Goal: Check status: Check status

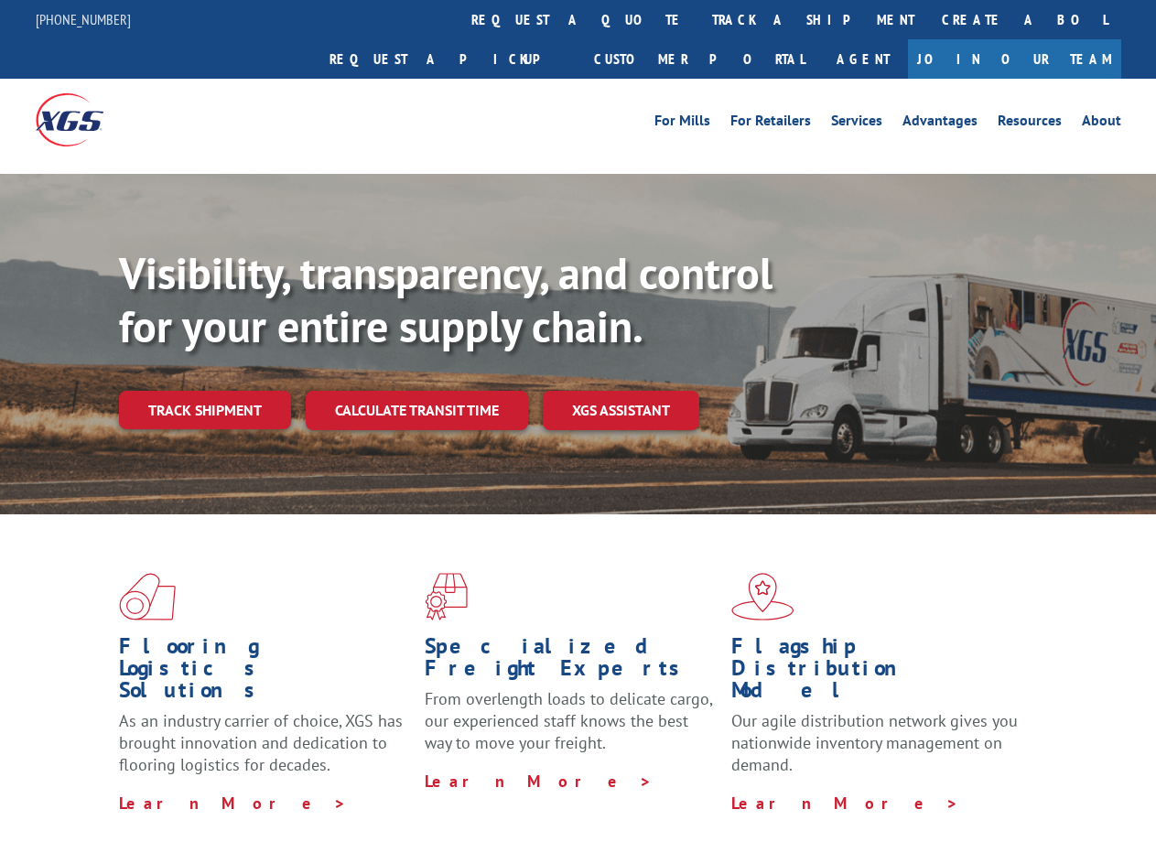
click at [577, 431] on div "Visibility, transparency, and control for your entire supply chain. Track shipm…" at bounding box center [637, 374] width 1037 height 255
click at [698, 19] on link "track a shipment" at bounding box center [813, 19] width 230 height 39
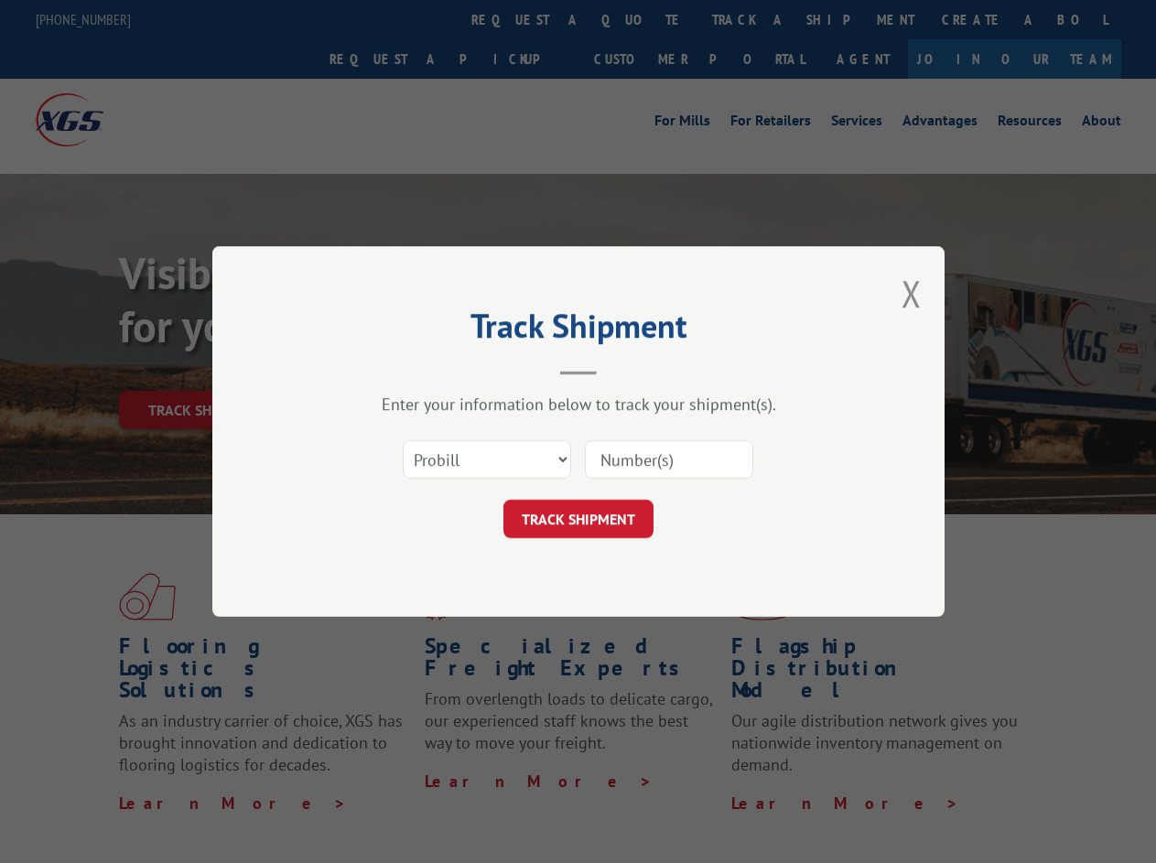
click at [639, 19] on div "Track Shipment Enter your information below to track your shipment(s). Select c…" at bounding box center [578, 431] width 1156 height 863
click at [753, 19] on div "Track Shipment Enter your information below to track your shipment(s). Select c…" at bounding box center [578, 431] width 1156 height 863
click at [204, 370] on div "Track Shipment Enter your information below to track your shipment(s). Select c…" at bounding box center [578, 431] width 1156 height 863
click at [415, 370] on header "Track Shipment" at bounding box center [578, 344] width 549 height 62
click at [621, 370] on header "Track Shipment" at bounding box center [578, 344] width 549 height 62
